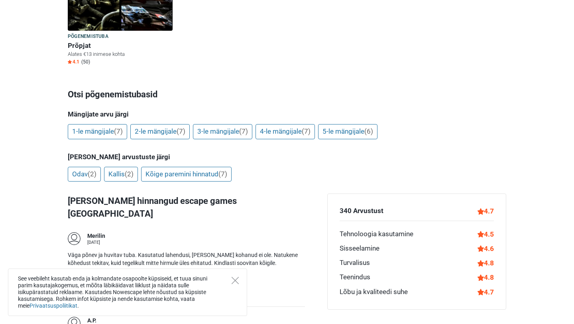
scroll to position [282, 0]
click at [374, 135] on link "5-le mängijale (6)" at bounding box center [347, 131] width 59 height 15
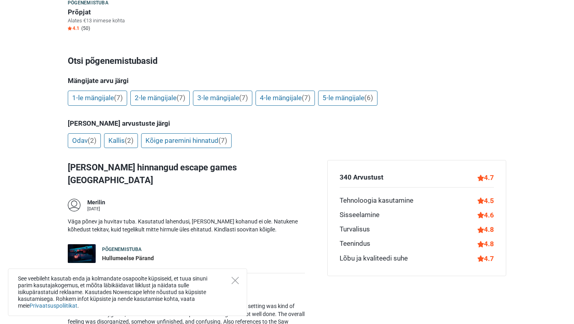
scroll to position [315, 0]
click at [303, 97] on link "4-le mängijale (7)" at bounding box center [285, 97] width 59 height 15
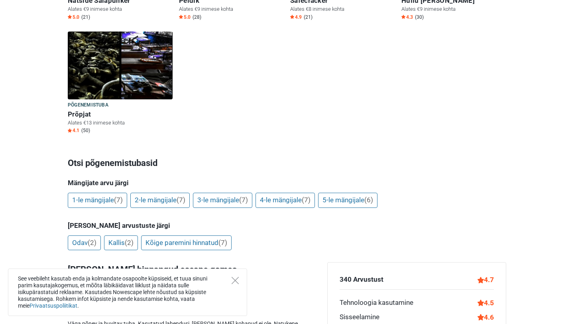
scroll to position [126, 0]
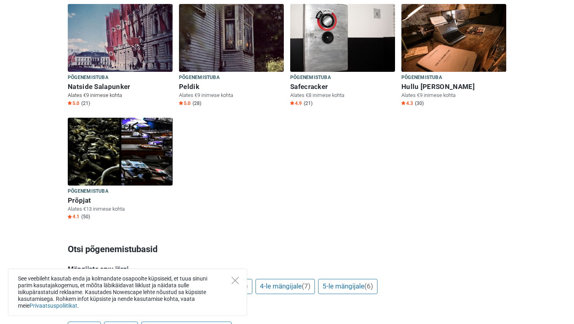
click at [98, 85] on h6 "Natside Salapunker" at bounding box center [120, 87] width 105 height 8
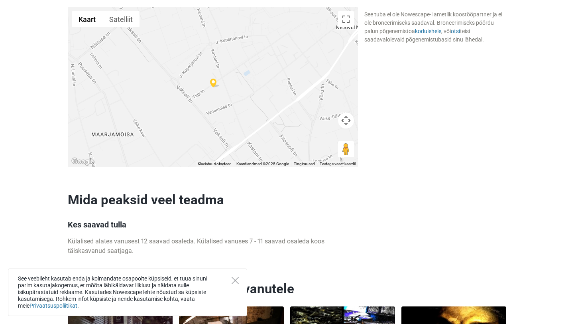
scroll to position [1724, 0]
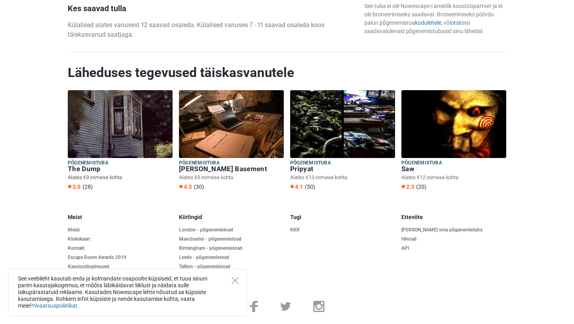
click at [88, 167] on h6 "The Dump" at bounding box center [120, 169] width 105 height 8
